Goal: Browse casually

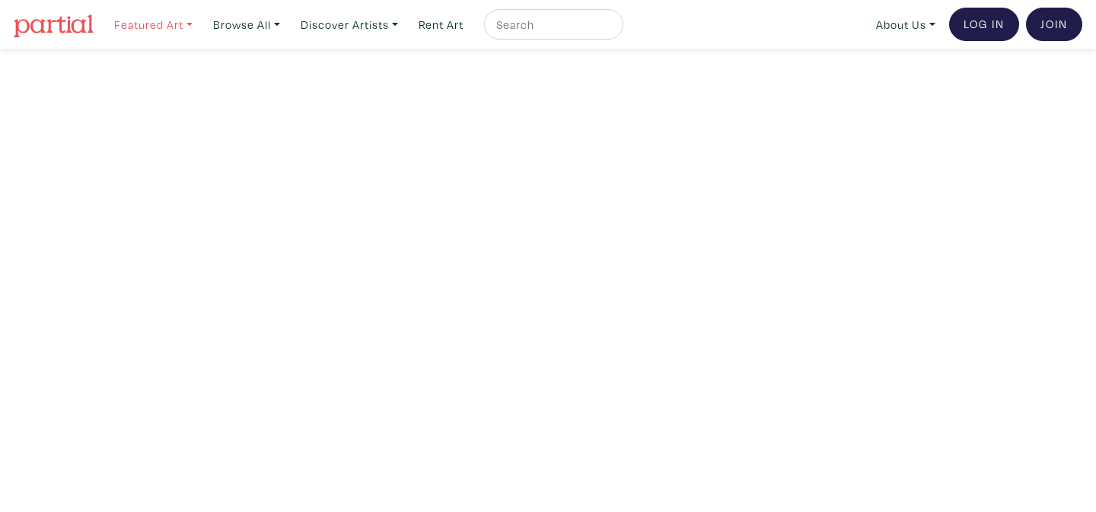
click at [165, 22] on link "Featured Art" at bounding box center [153, 24] width 92 height 31
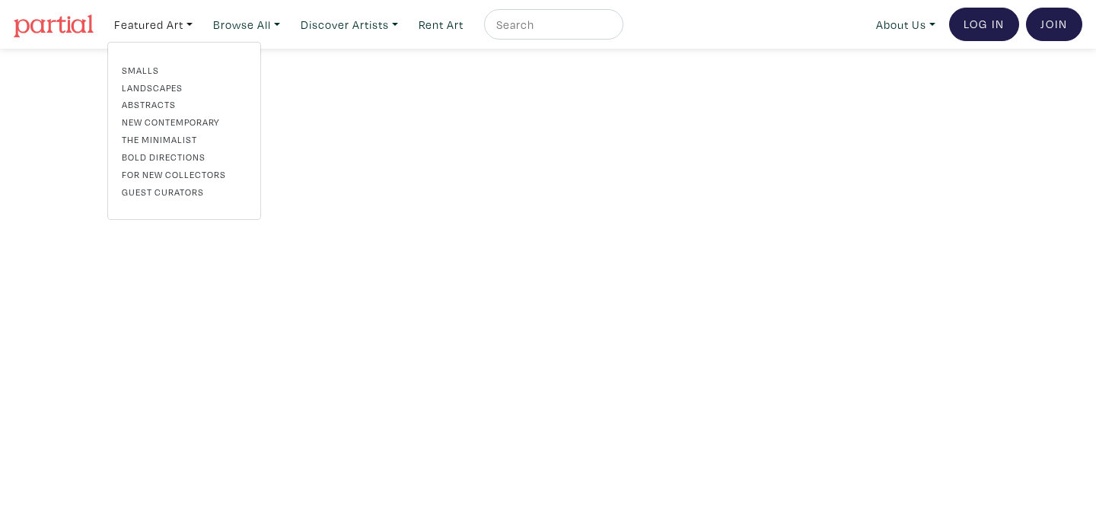
click at [158, 102] on link "Abstracts" at bounding box center [184, 104] width 125 height 14
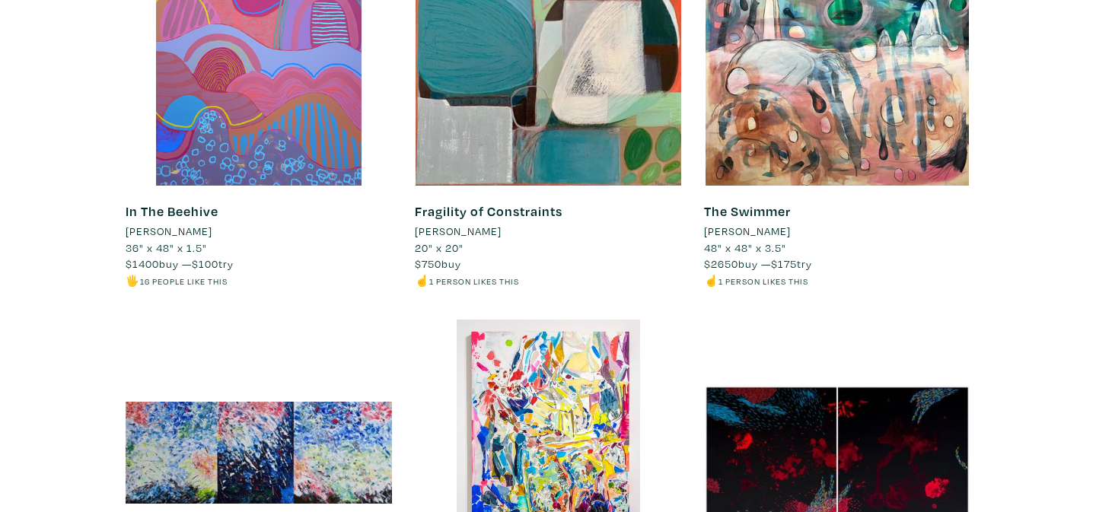
scroll to position [260, 0]
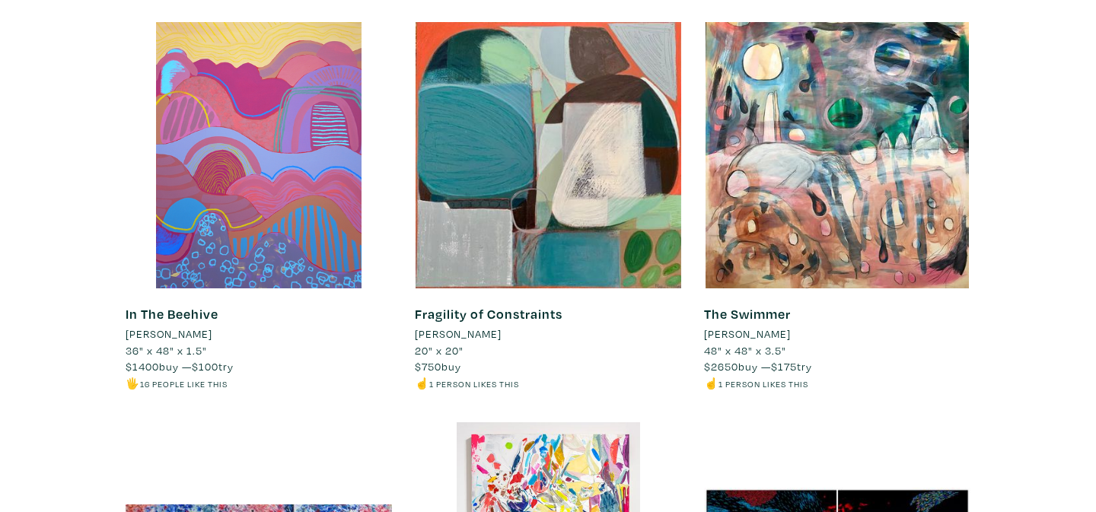
click at [482, 335] on li "[PERSON_NAME]" at bounding box center [458, 334] width 87 height 17
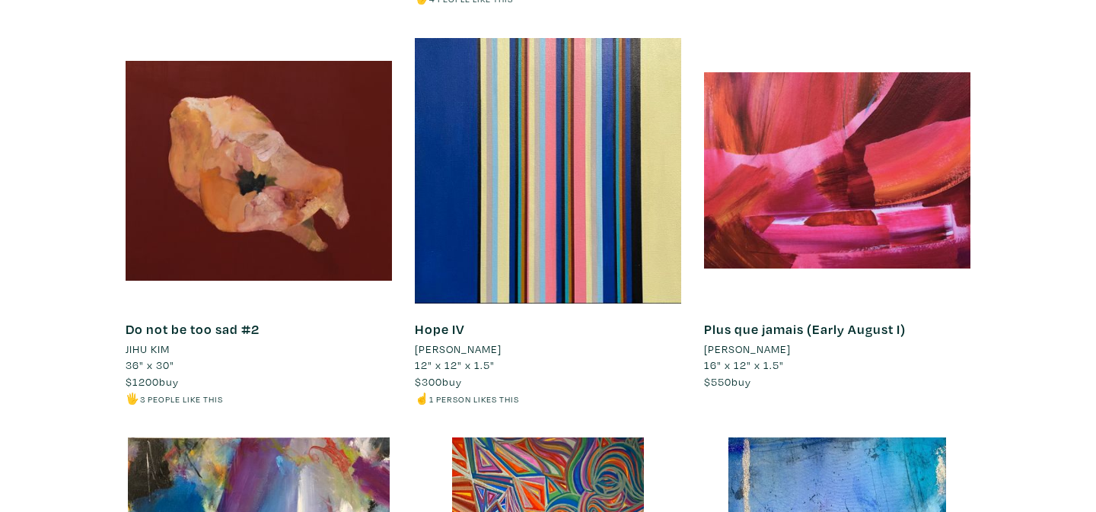
scroll to position [5915, 0]
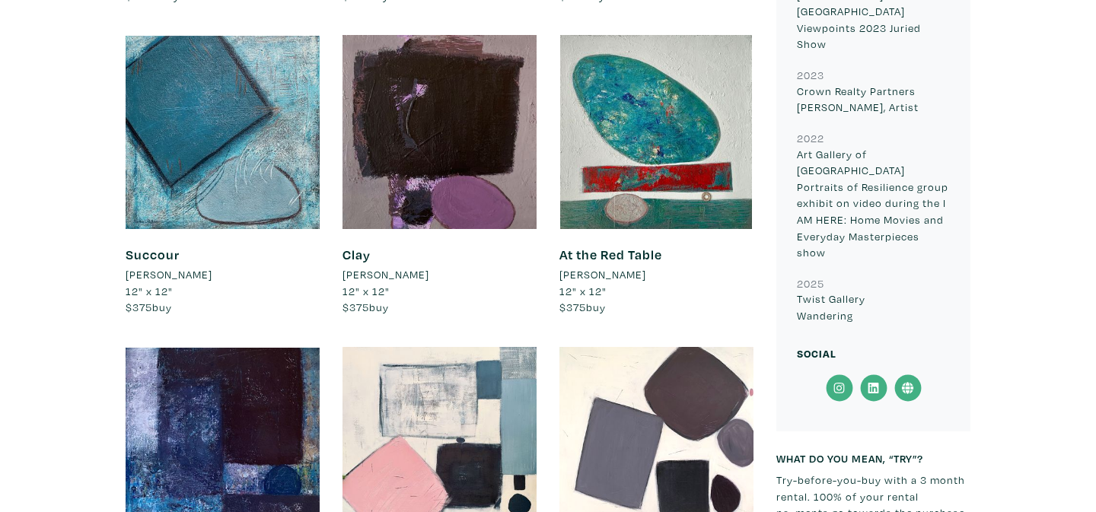
scroll to position [1504, 0]
